Goal: Task Accomplishment & Management: Manage account settings

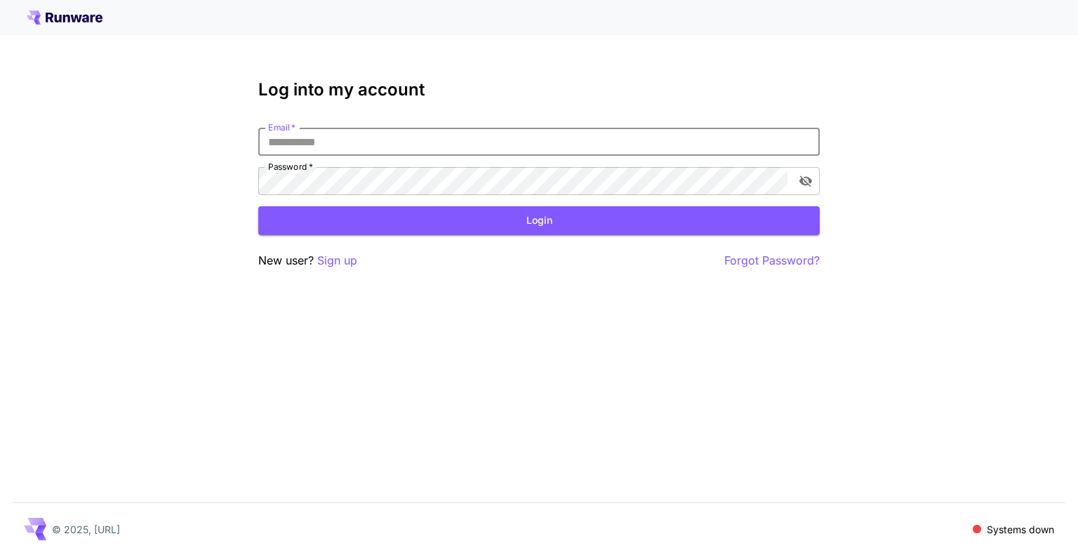
click at [327, 135] on input "Email   *" at bounding box center [539, 142] width 562 height 28
type input "**********"
click at [542, 227] on button "Login" at bounding box center [539, 220] width 562 height 29
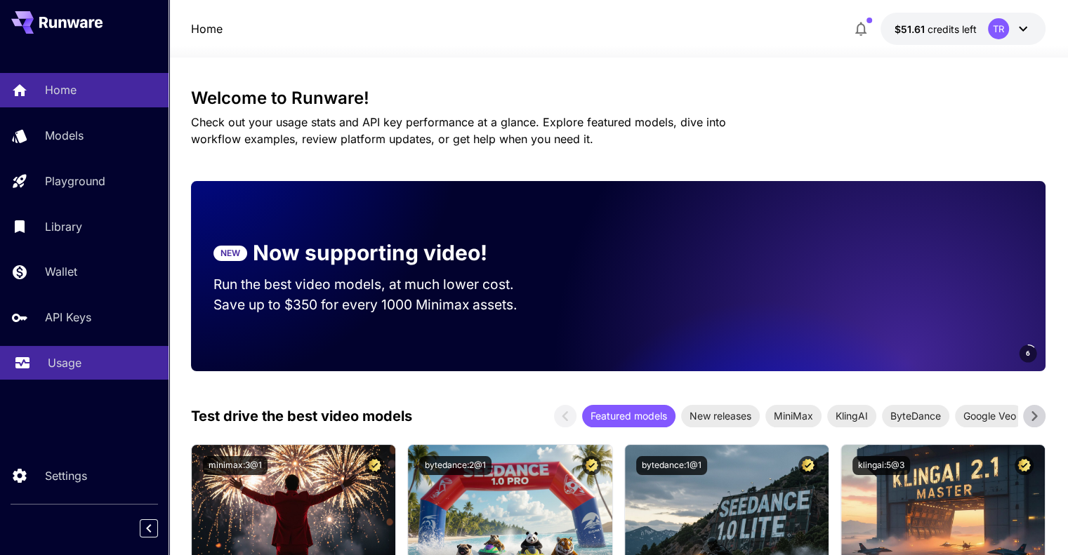
click at [103, 360] on div "Usage" at bounding box center [103, 363] width 110 height 17
